Goal: Task Accomplishment & Management: Use online tool/utility

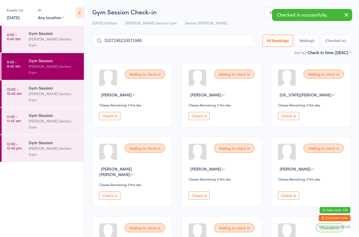
click at [107, 117] on button "Check in" at bounding box center [109, 116] width 21 height 8
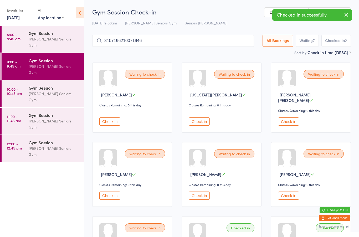
click at [282, 117] on button "Check in" at bounding box center [288, 121] width 21 height 8
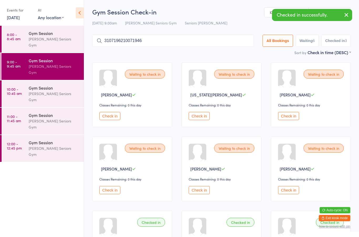
click at [116, 191] on button "Check in" at bounding box center [109, 190] width 21 height 8
click at [199, 194] on button "Check in" at bounding box center [198, 190] width 21 height 8
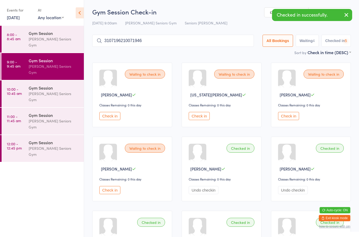
click at [60, 30] on div "Gym Session" at bounding box center [54, 33] width 51 height 6
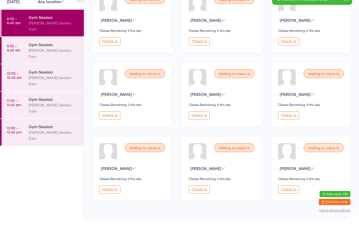
click at [109, 54] on button "Check in" at bounding box center [109, 58] width 21 height 8
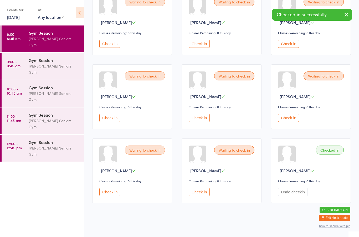
click at [109, 42] on button "Check in" at bounding box center [109, 44] width 21 height 8
click at [111, 41] on div "Waiting to check in [PERSON_NAME] Classes Remaining: 0 this day Check in" at bounding box center [132, 23] width 80 height 65
click at [106, 46] on button "Check in" at bounding box center [109, 44] width 21 height 8
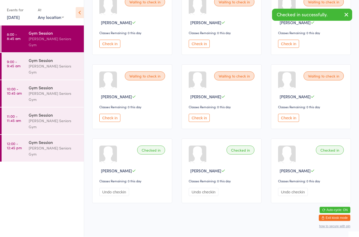
click at [107, 46] on button "Check in" at bounding box center [109, 44] width 21 height 8
click at [105, 48] on button "Check in" at bounding box center [109, 44] width 21 height 8
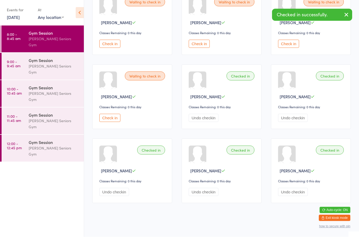
click at [106, 45] on button "Check in" at bounding box center [109, 44] width 21 height 8
click at [105, 44] on button "Check in" at bounding box center [109, 44] width 21 height 8
click at [188, 47] on button "Check in" at bounding box center [198, 44] width 21 height 8
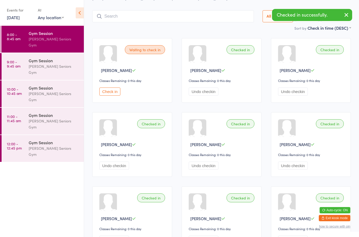
scroll to position [27, 0]
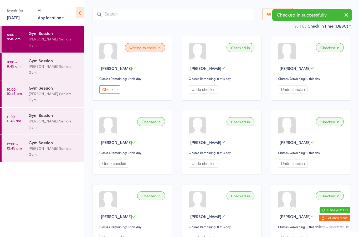
click at [144, 14] on input "search" at bounding box center [172, 14] width 161 height 12
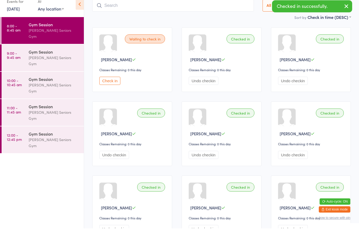
click at [61, 63] on div "[PERSON_NAME] Seniors Gym" at bounding box center [54, 69] width 51 height 12
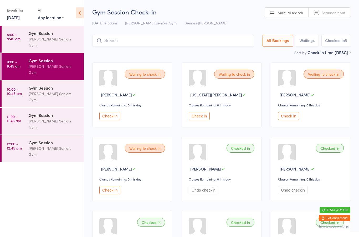
click at [340, 12] on span "Scanner input" at bounding box center [333, 12] width 24 height 5
type input "16071935"
type input "15051952"
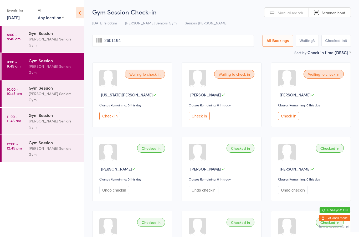
type input "26011943"
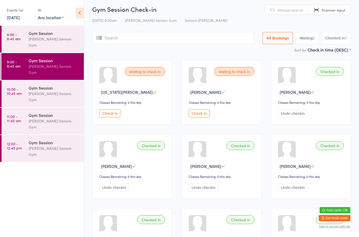
scroll to position [2, 0]
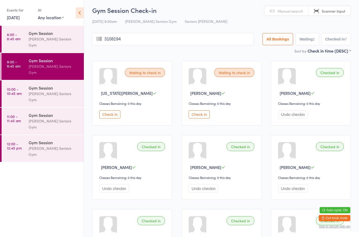
type input "31081948"
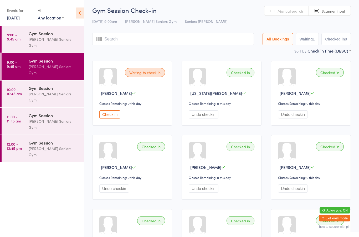
scroll to position [1, 0]
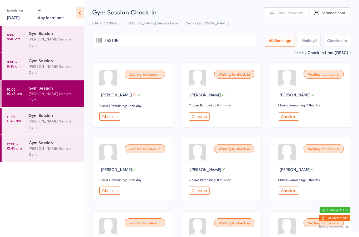
type input "2531955"
type input "3081952"
type input "2051964"
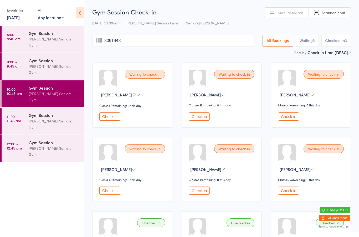
type input "3091948"
type input "21021937"
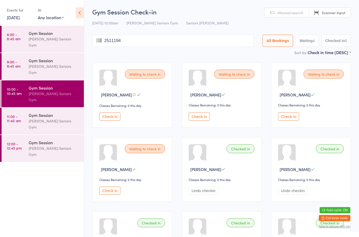
type input "25111949"
type input "14081950"
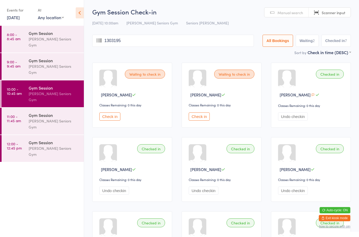
type input "13031951"
